Goal: Transaction & Acquisition: Book appointment/travel/reservation

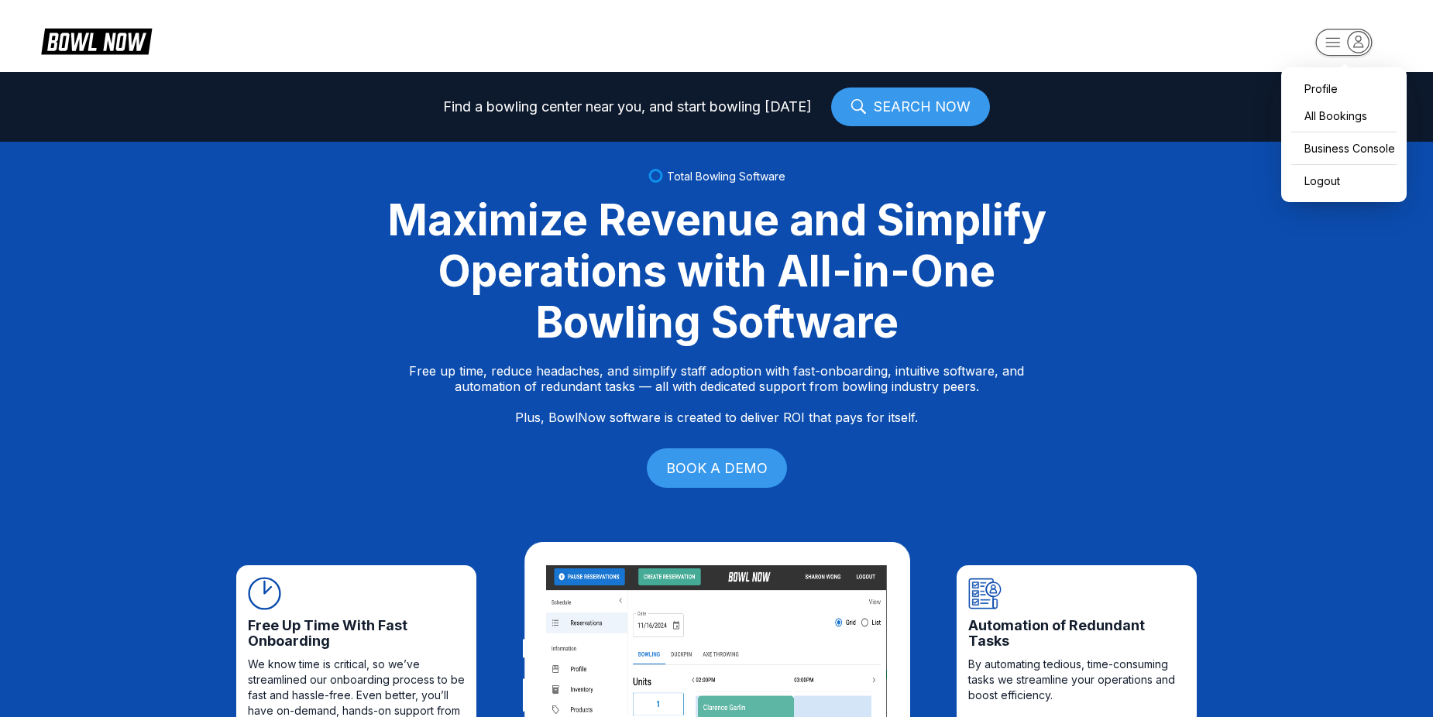
click at [1354, 40] on icon "button" at bounding box center [1357, 41] width 21 height 21
click at [1316, 157] on div "Business Console" at bounding box center [1344, 148] width 110 height 27
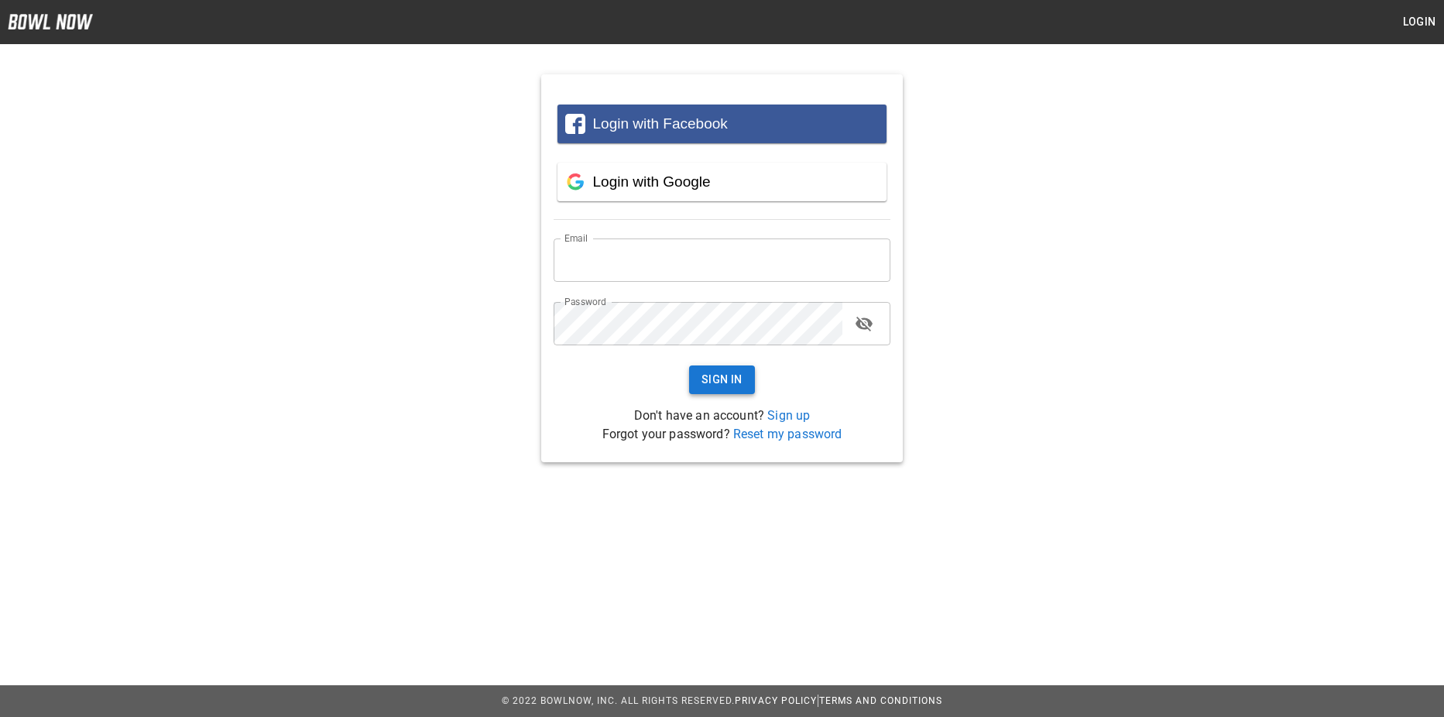
type input "**********"
click at [722, 382] on button "Sign In" at bounding box center [722, 380] width 66 height 29
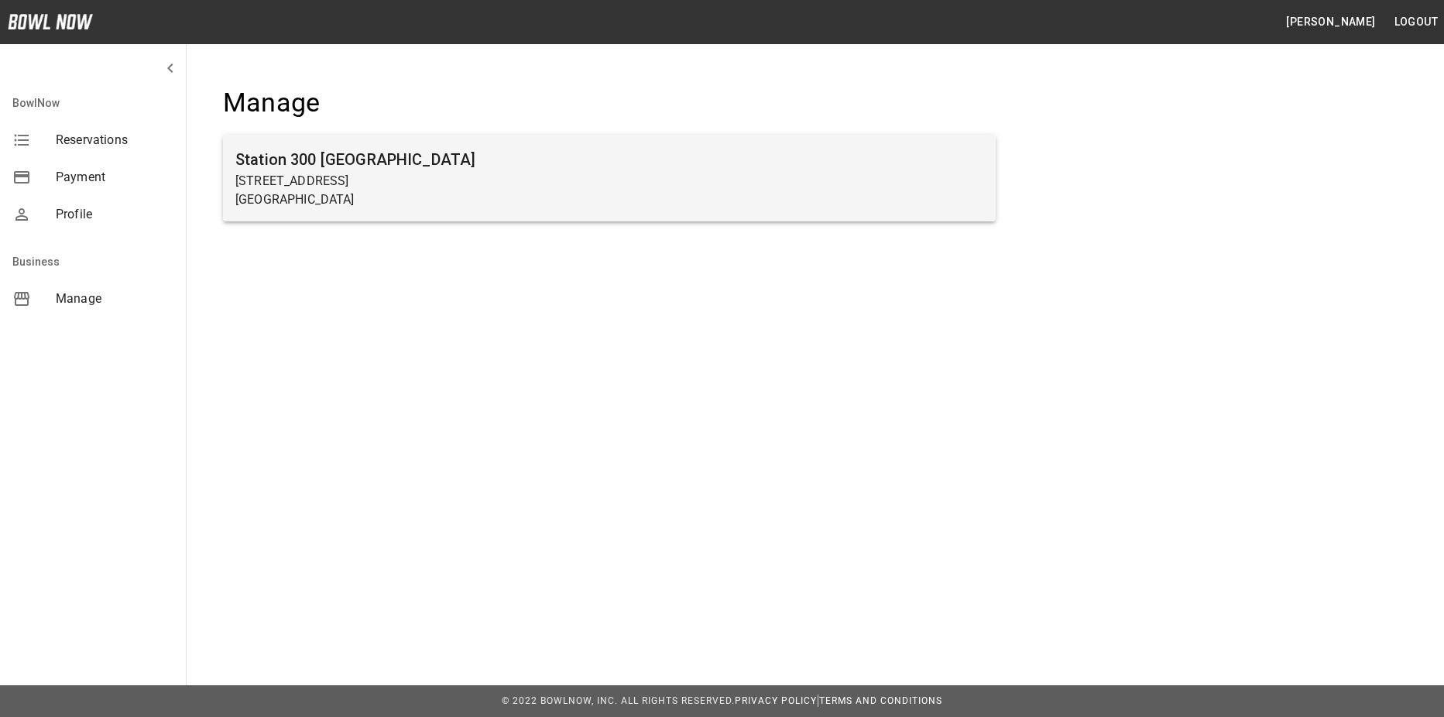
click at [600, 212] on div "Station 300 Gainesville 2317 Browns Bridge Rd Gainesville, GA 30504" at bounding box center [609, 178] width 773 height 87
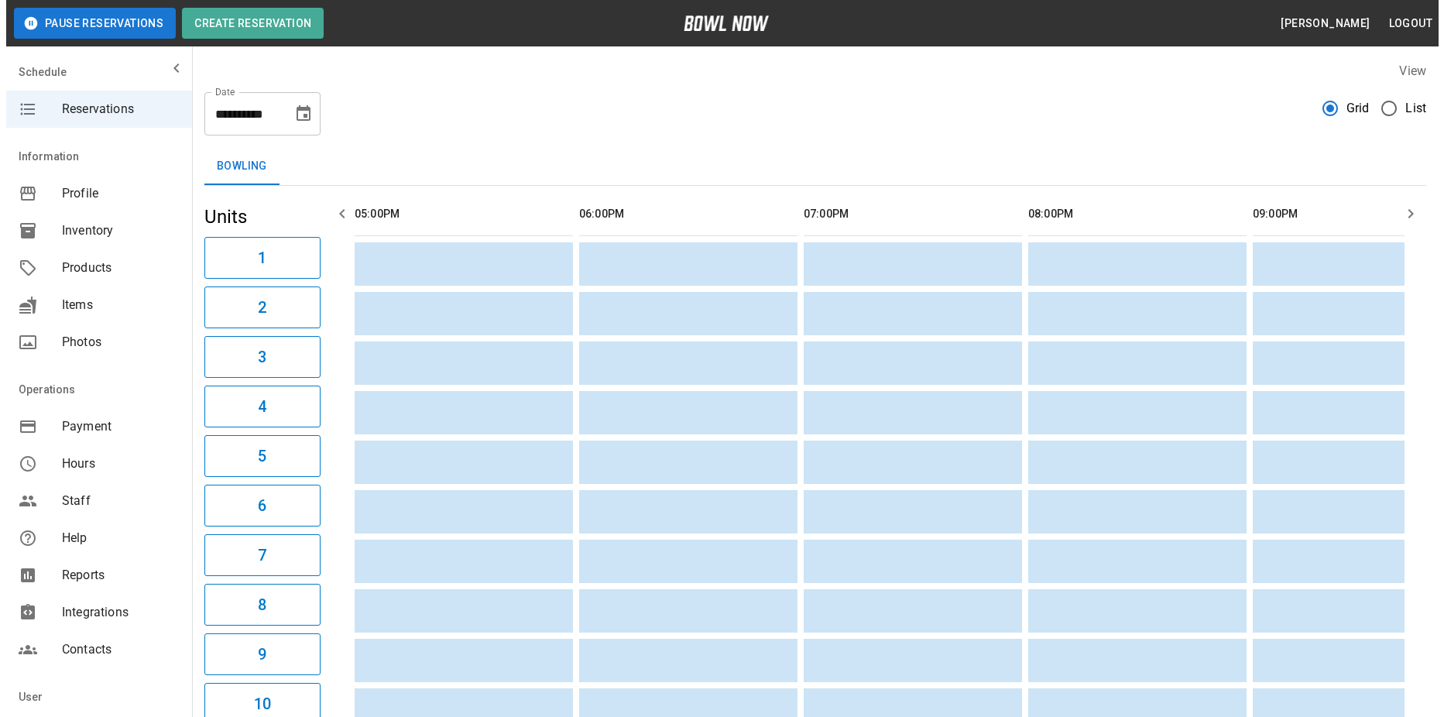
scroll to position [0, 1572]
